Goal: Find specific page/section: Find specific page/section

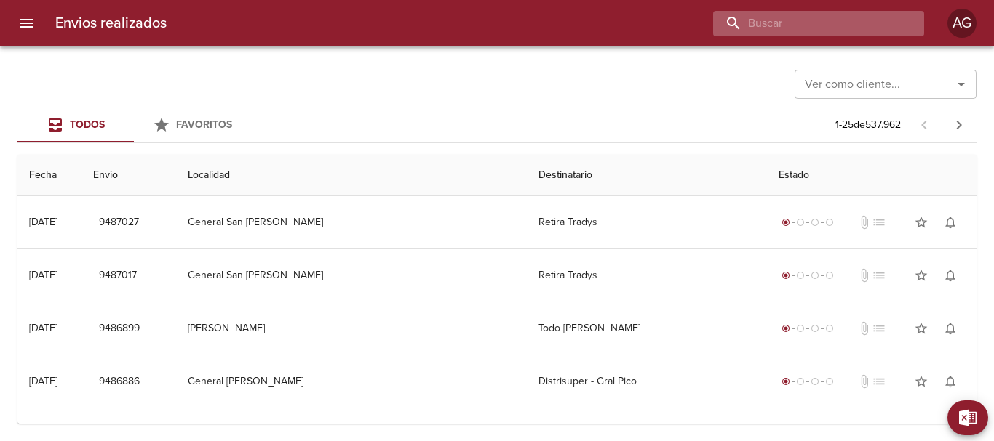
click at [863, 23] on input "buscar" at bounding box center [806, 23] width 186 height 25
paste input "23939"
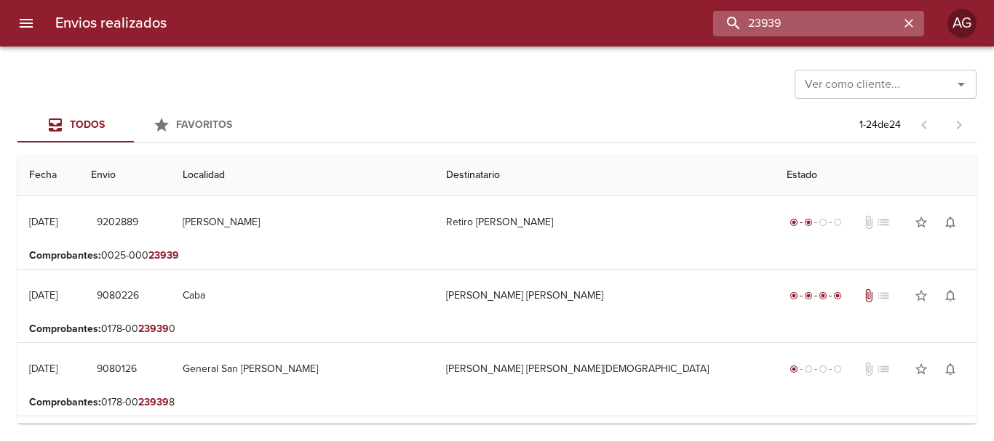
click at [807, 23] on input "23939" at bounding box center [806, 23] width 186 height 25
click at [807, 23] on input "9202889" at bounding box center [806, 23] width 186 height 25
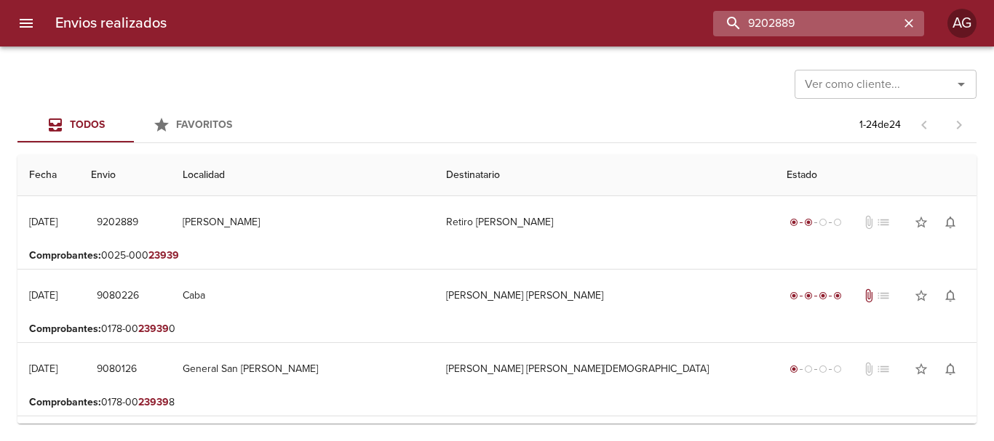
click at [821, 30] on input "9202889" at bounding box center [806, 23] width 186 height 25
paste input "472475"
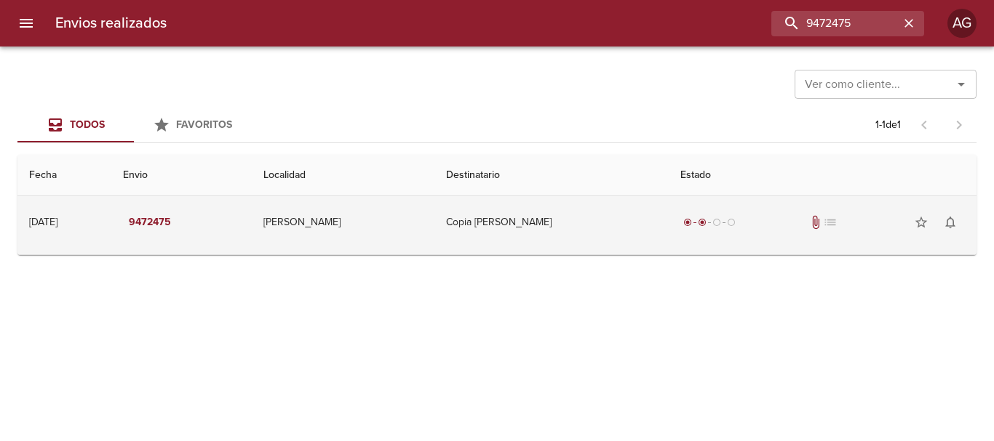
click at [615, 237] on td "Copia [PERSON_NAME]" at bounding box center [551, 222] width 234 height 52
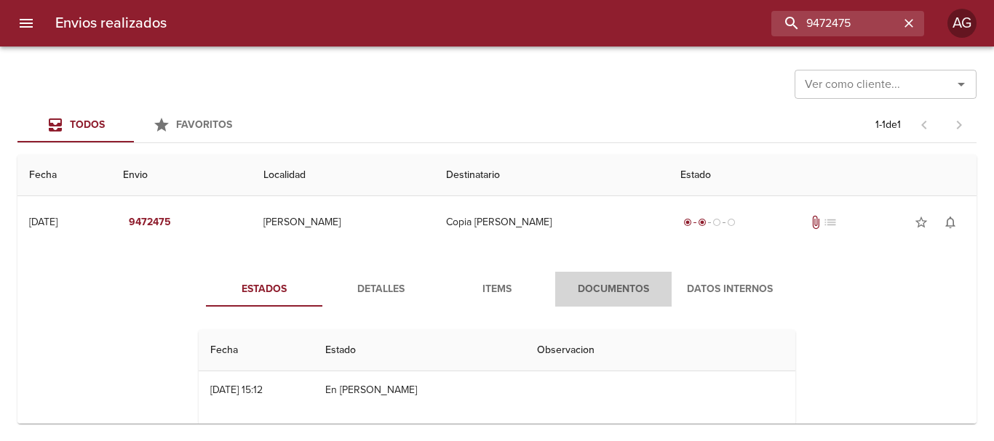
click at [614, 292] on span "Documentos" at bounding box center [613, 290] width 99 height 18
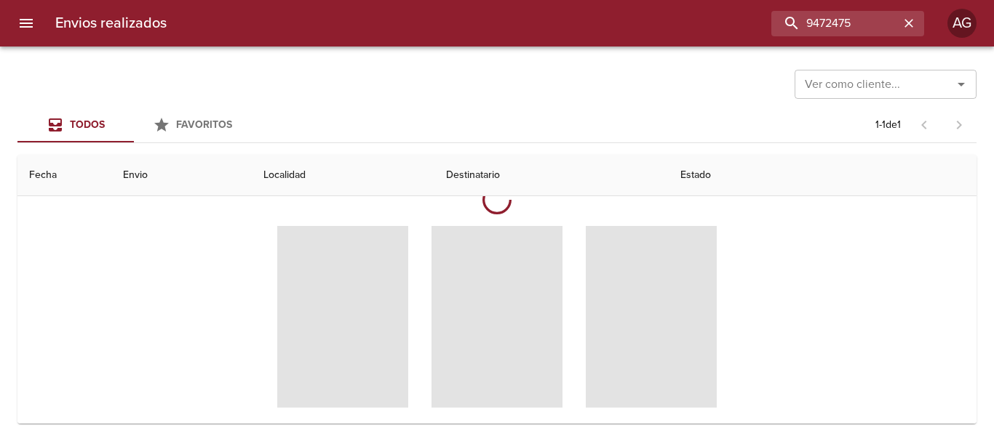
scroll to position [145, 0]
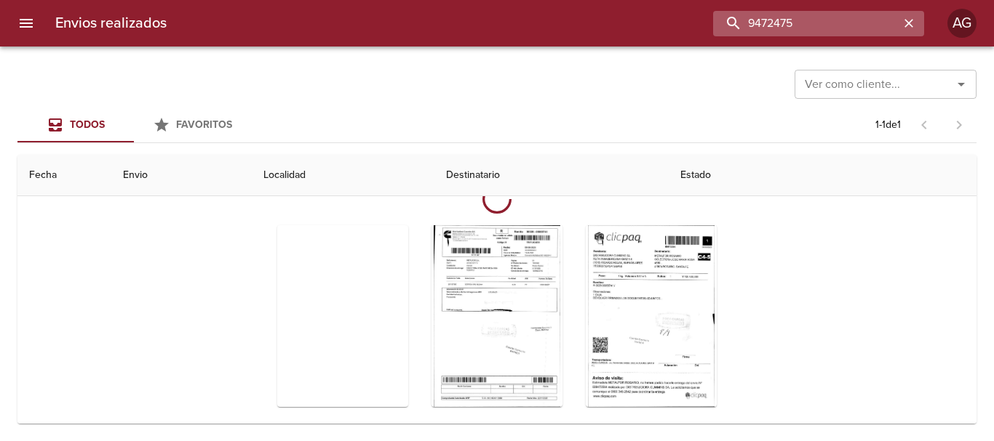
click at [815, 35] on input "9472475" at bounding box center [806, 23] width 186 height 25
paste input "62477"
type input "9462477"
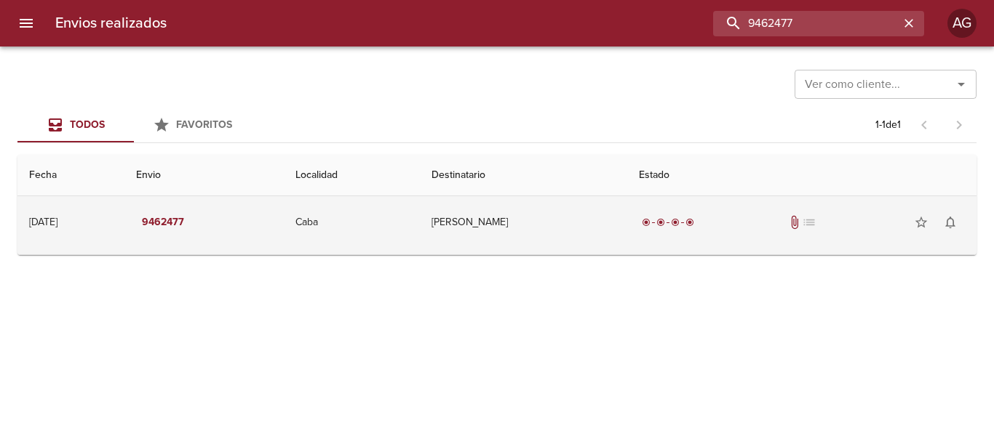
scroll to position [0, 0]
click at [544, 229] on td "[PERSON_NAME]" at bounding box center [523, 222] width 207 height 52
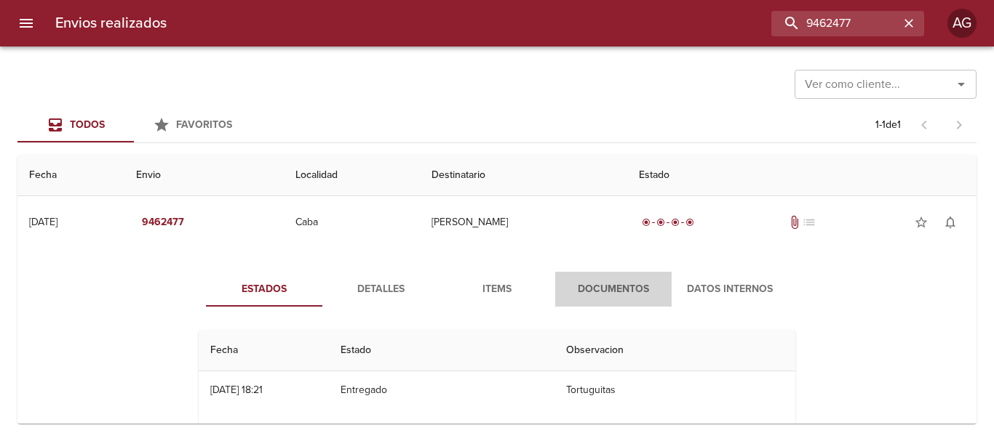
click at [569, 291] on span "Documentos" at bounding box center [613, 290] width 99 height 18
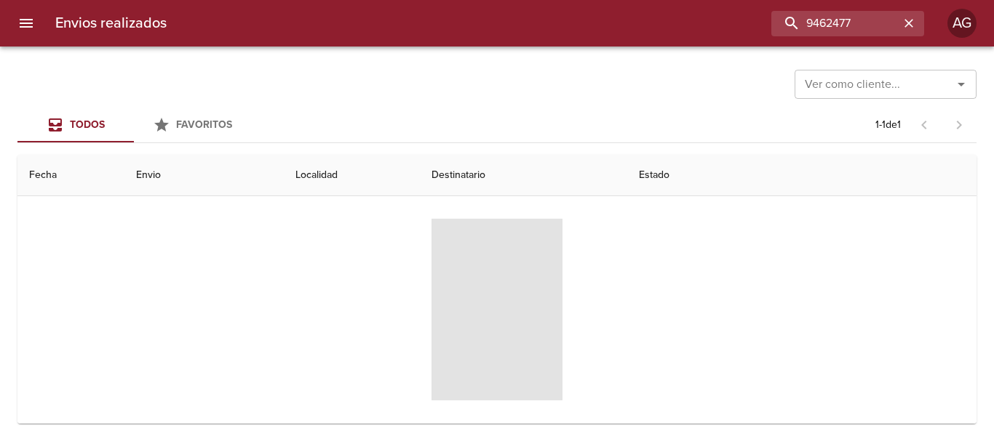
scroll to position [141, 0]
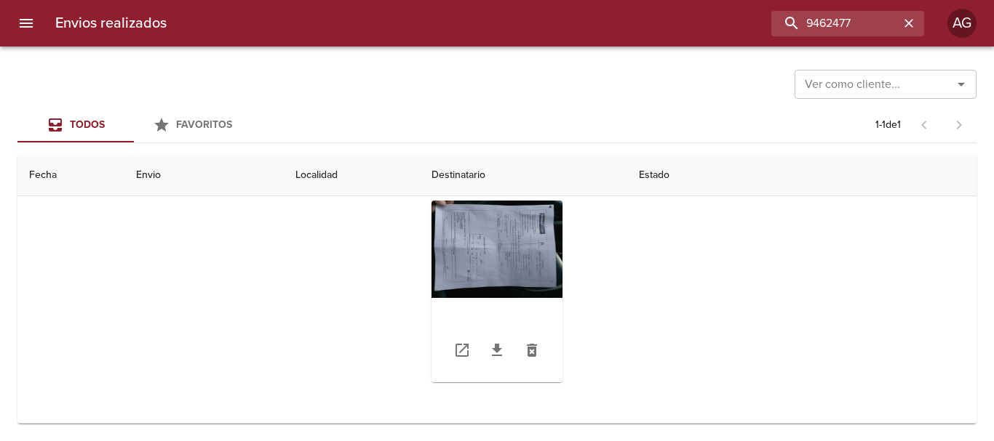
click at [548, 243] on div "Tabla de envíos del cliente" at bounding box center [496, 292] width 131 height 182
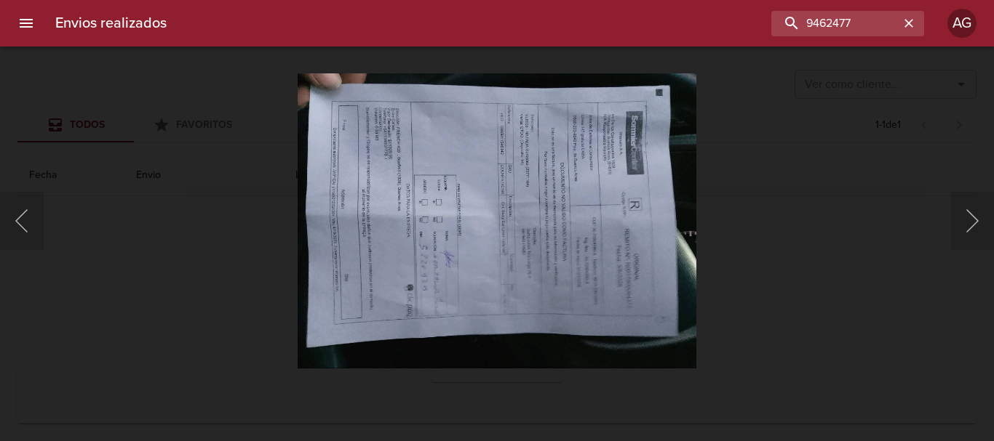
click at [749, 306] on div "Lightbox" at bounding box center [497, 220] width 994 height 441
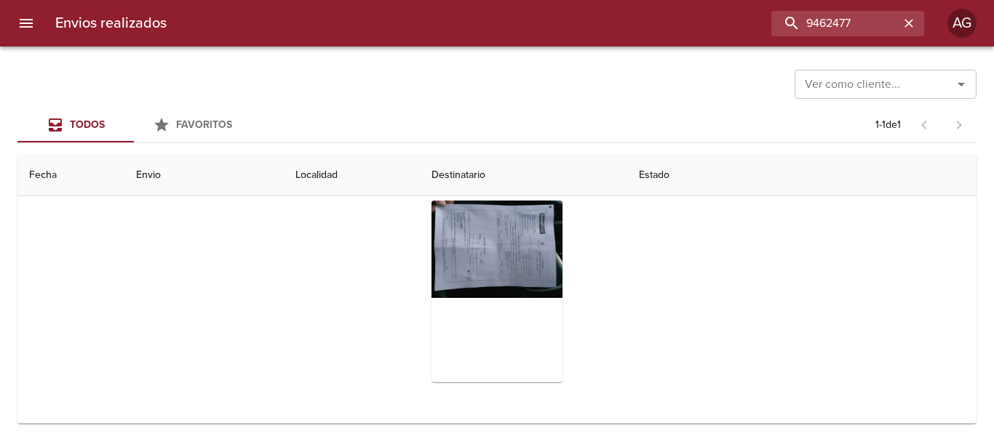
scroll to position [0, 0]
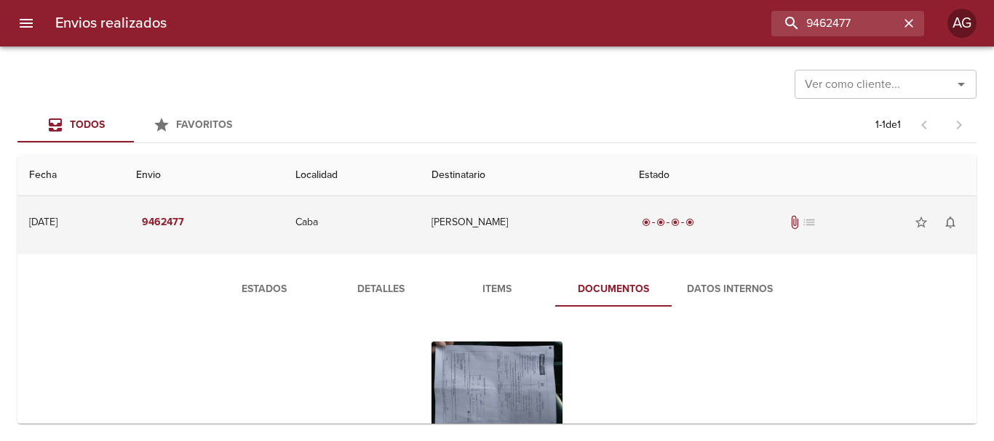
click at [495, 234] on td "[PERSON_NAME]" at bounding box center [523, 222] width 207 height 52
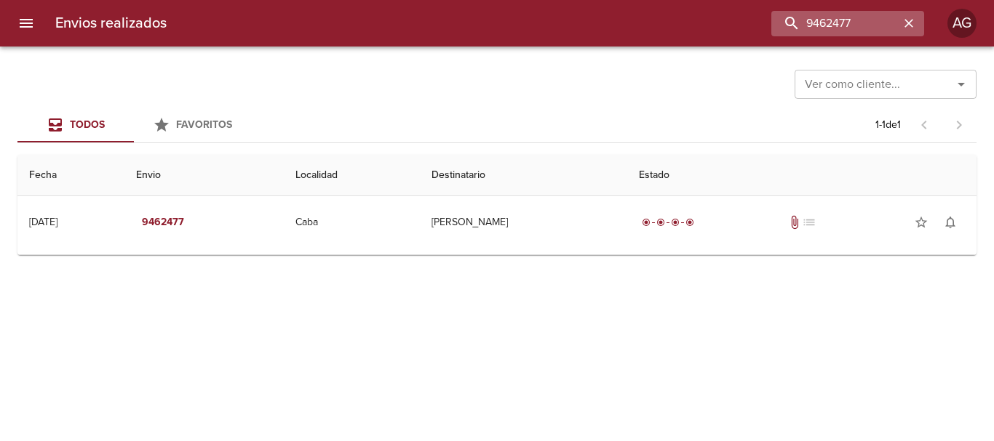
click at [906, 19] on icon "button" at bounding box center [908, 23] width 15 height 15
